Goal: Book appointment/travel/reservation

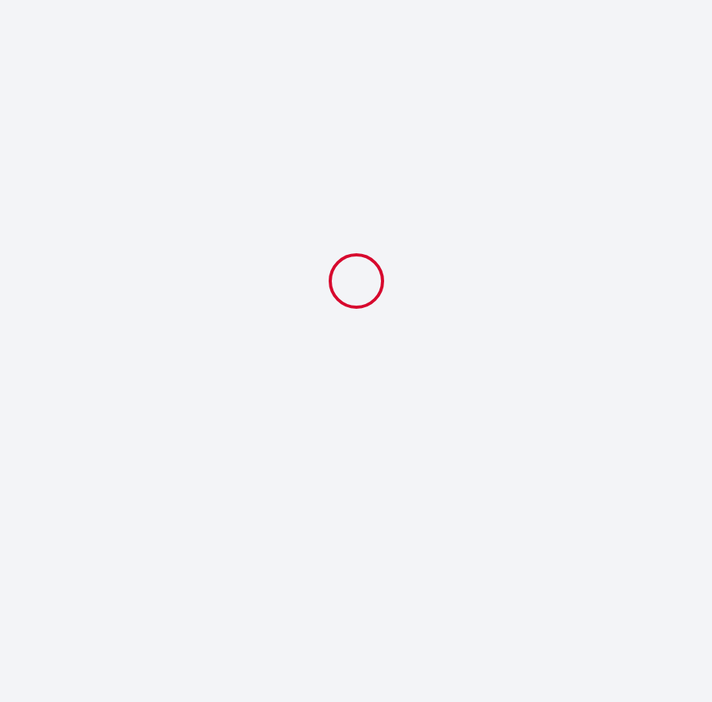
select select
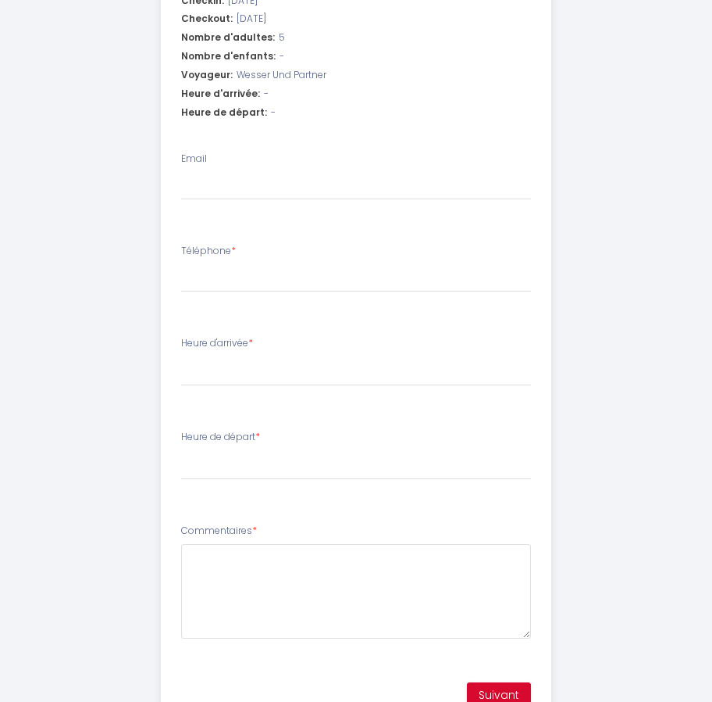
scroll to position [612, 0]
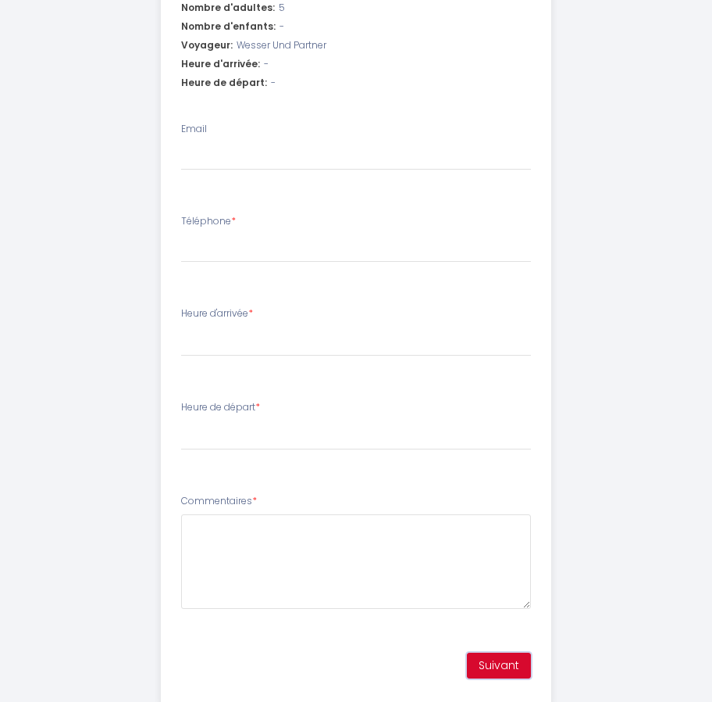
click at [500, 652] on button "Suivant" at bounding box center [499, 665] width 64 height 27
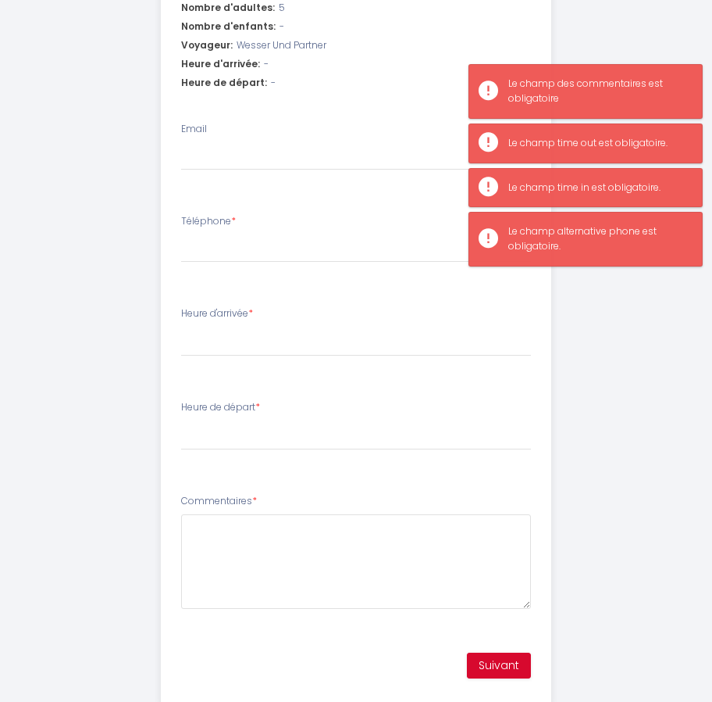
scroll to position [222, 0]
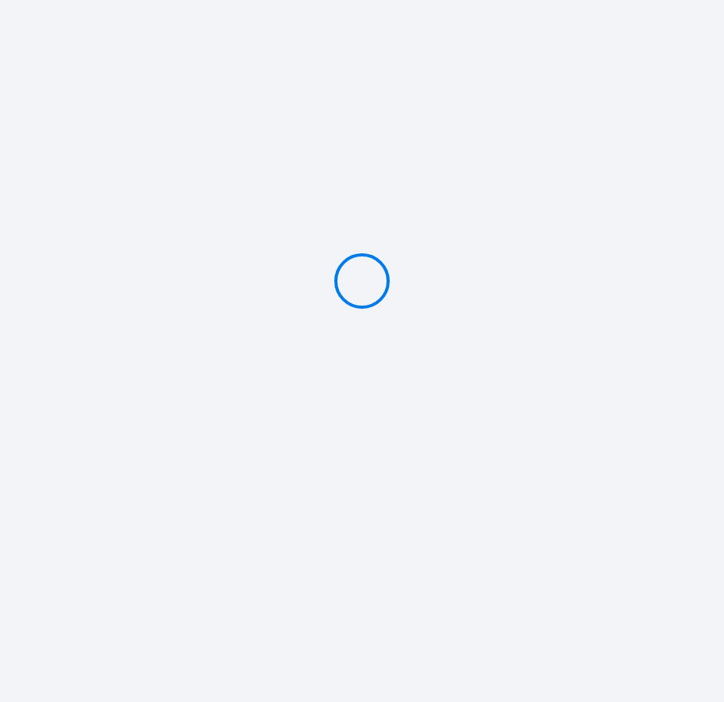
type input "Deposit 150 €"
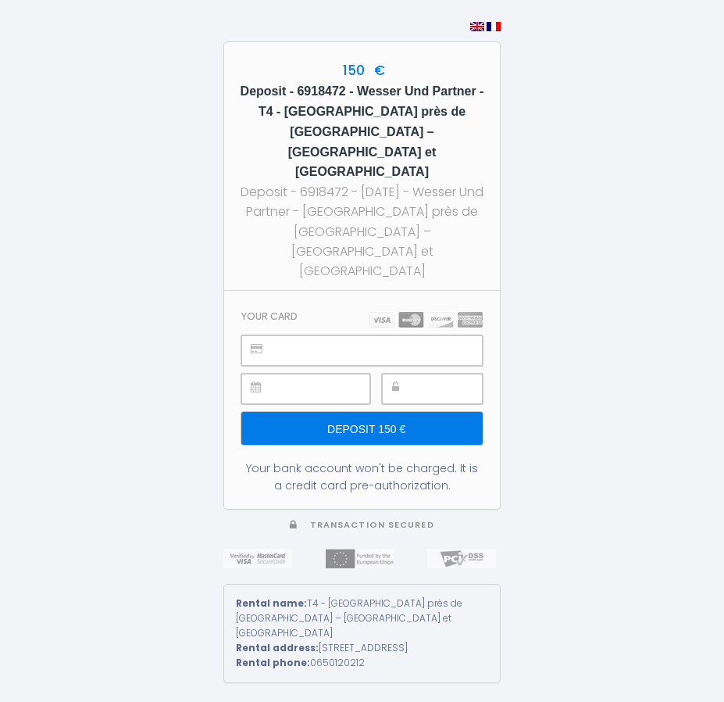
click at [412, 412] on input "Deposit 150 €" at bounding box center [361, 428] width 241 height 33
